Goal: Transaction & Acquisition: Purchase product/service

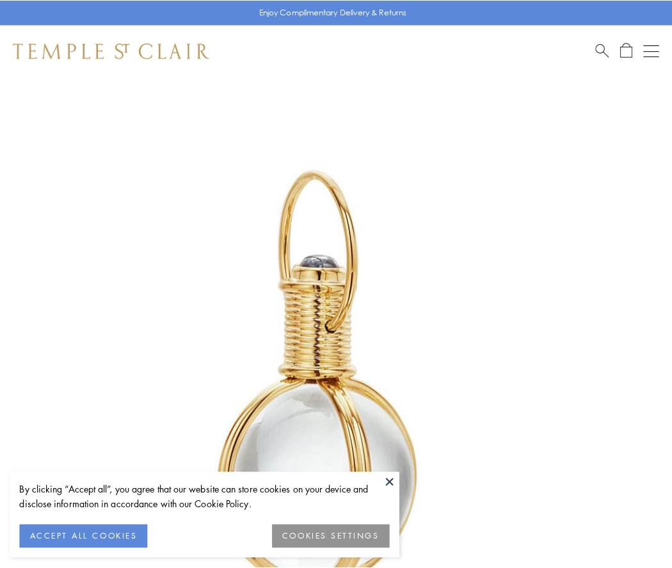
scroll to position [334, 0]
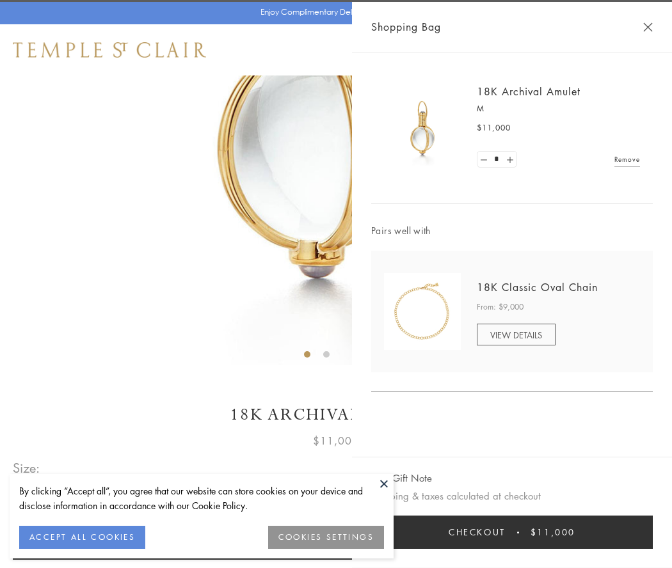
click at [512, 532] on button "Checkout $11,000" at bounding box center [512, 532] width 282 height 33
